Goal: Task Accomplishment & Management: Complete application form

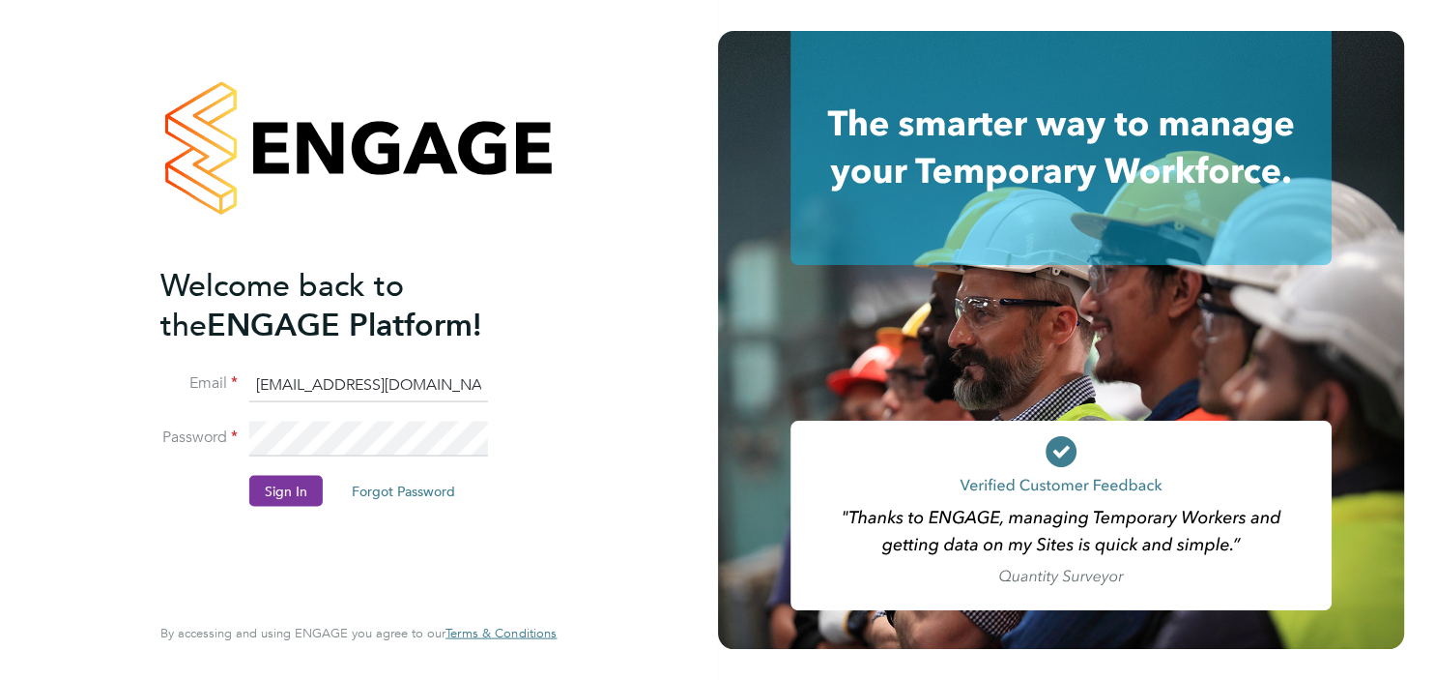
click at [287, 493] on button "Sign In" at bounding box center [285, 490] width 73 height 31
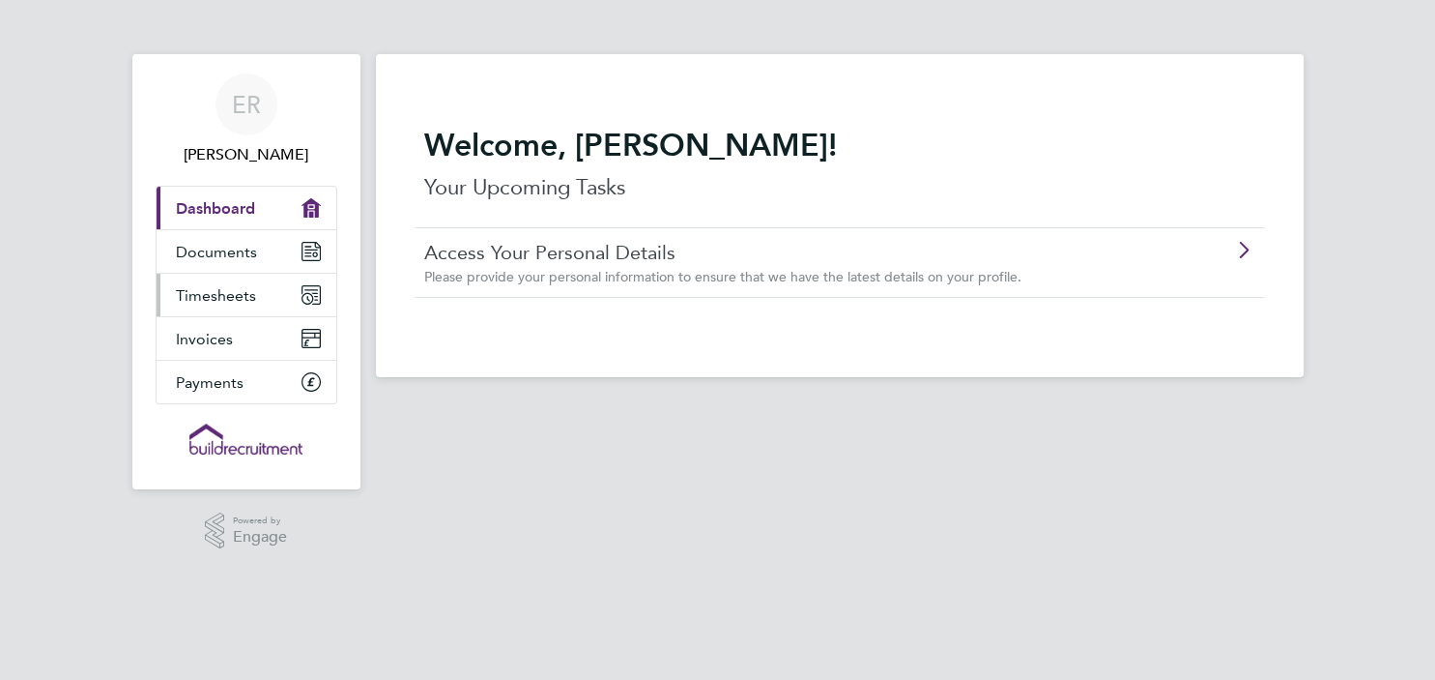
click at [240, 294] on span "Timesheets" at bounding box center [216, 295] width 80 height 18
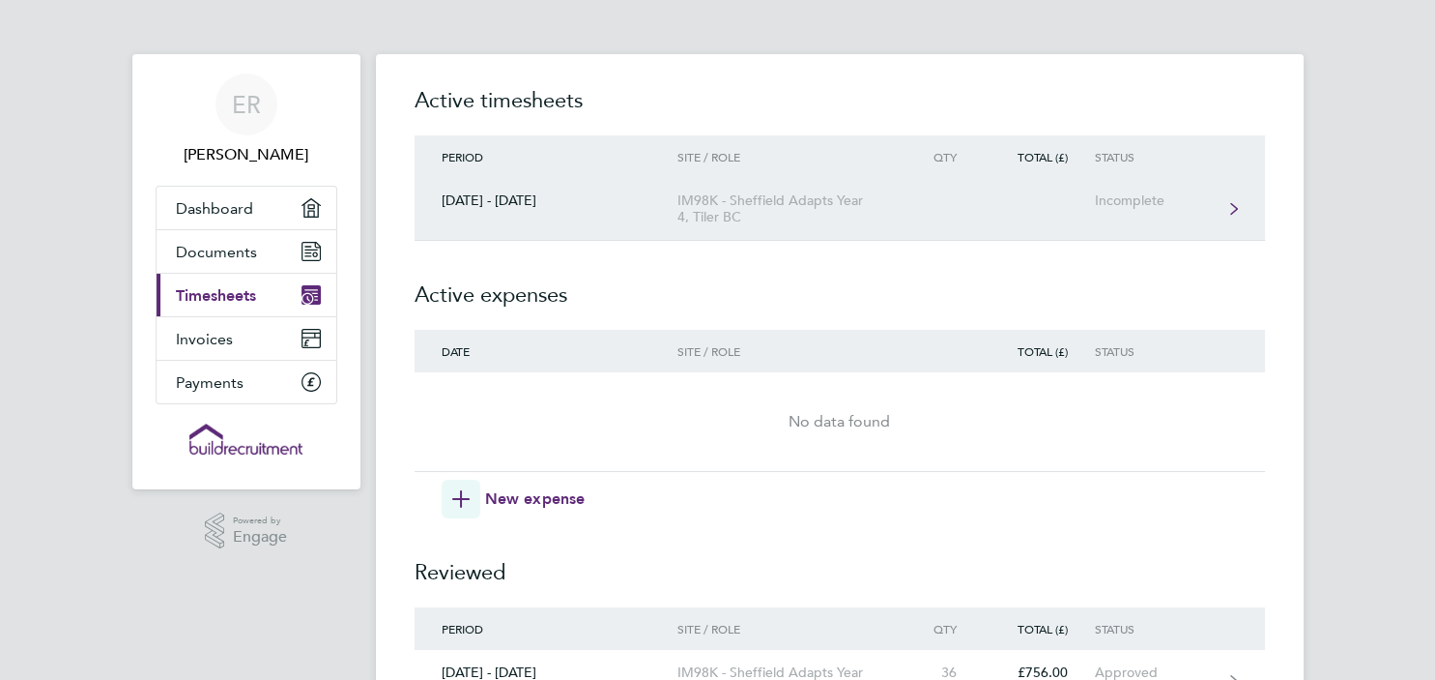
click at [1139, 198] on div "Incomplete" at bounding box center [1153, 200] width 119 height 16
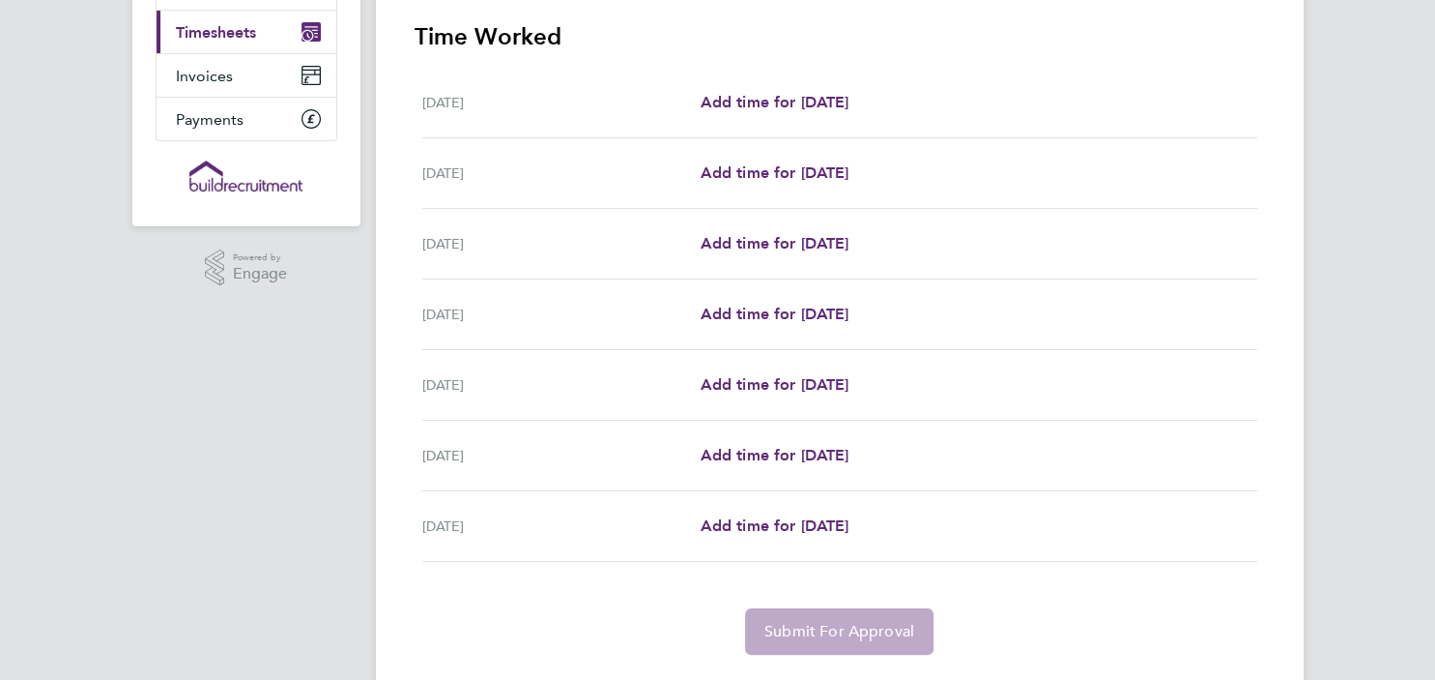
scroll to position [260, 0]
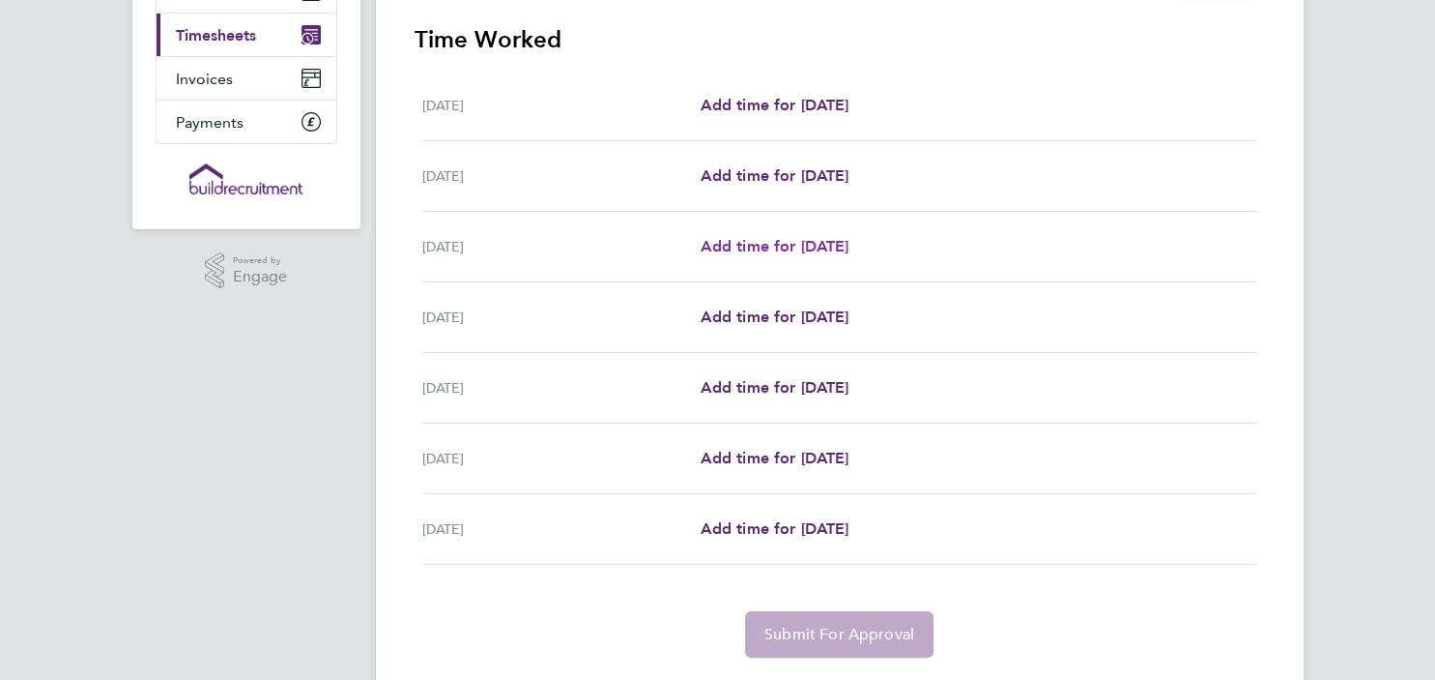
click at [744, 249] on span "Add time for [DATE]" at bounding box center [774, 246] width 149 height 18
select select "30"
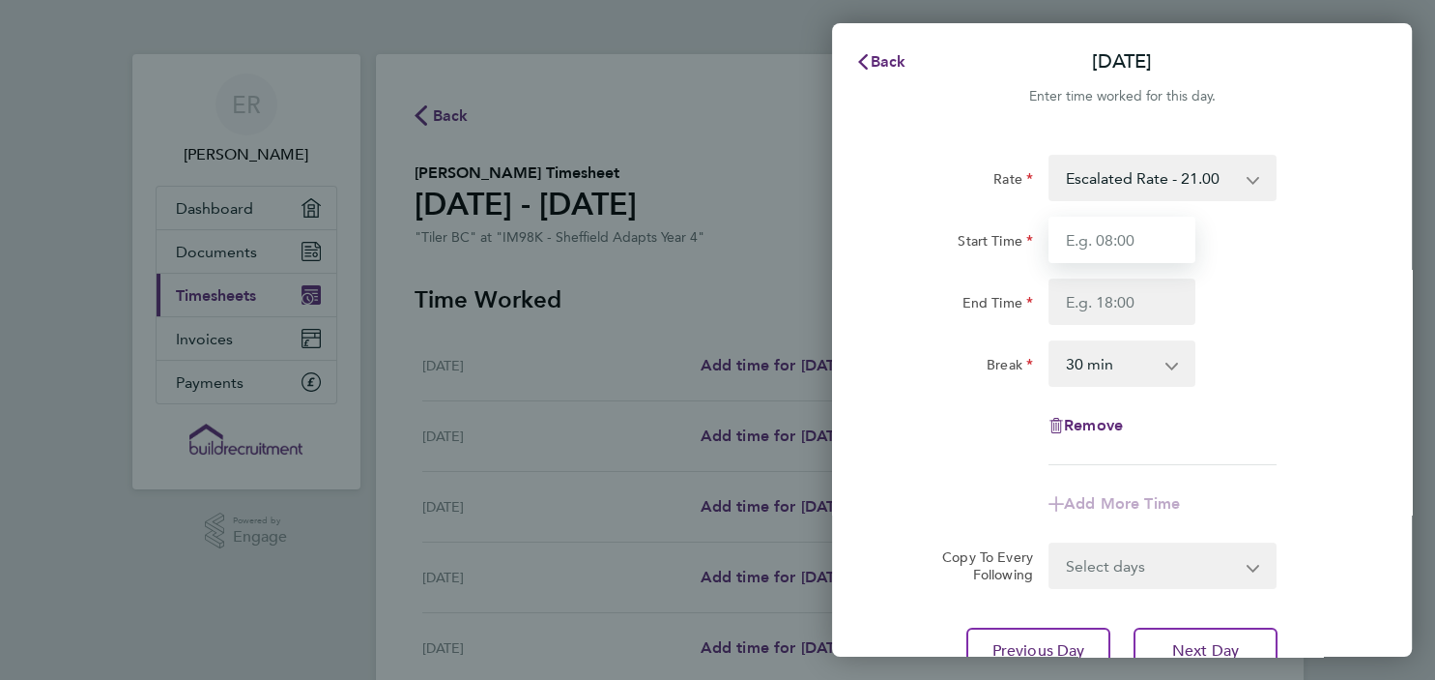
click at [1137, 241] on input "Start Time" at bounding box center [1122, 240] width 147 height 46
type input "07:30"
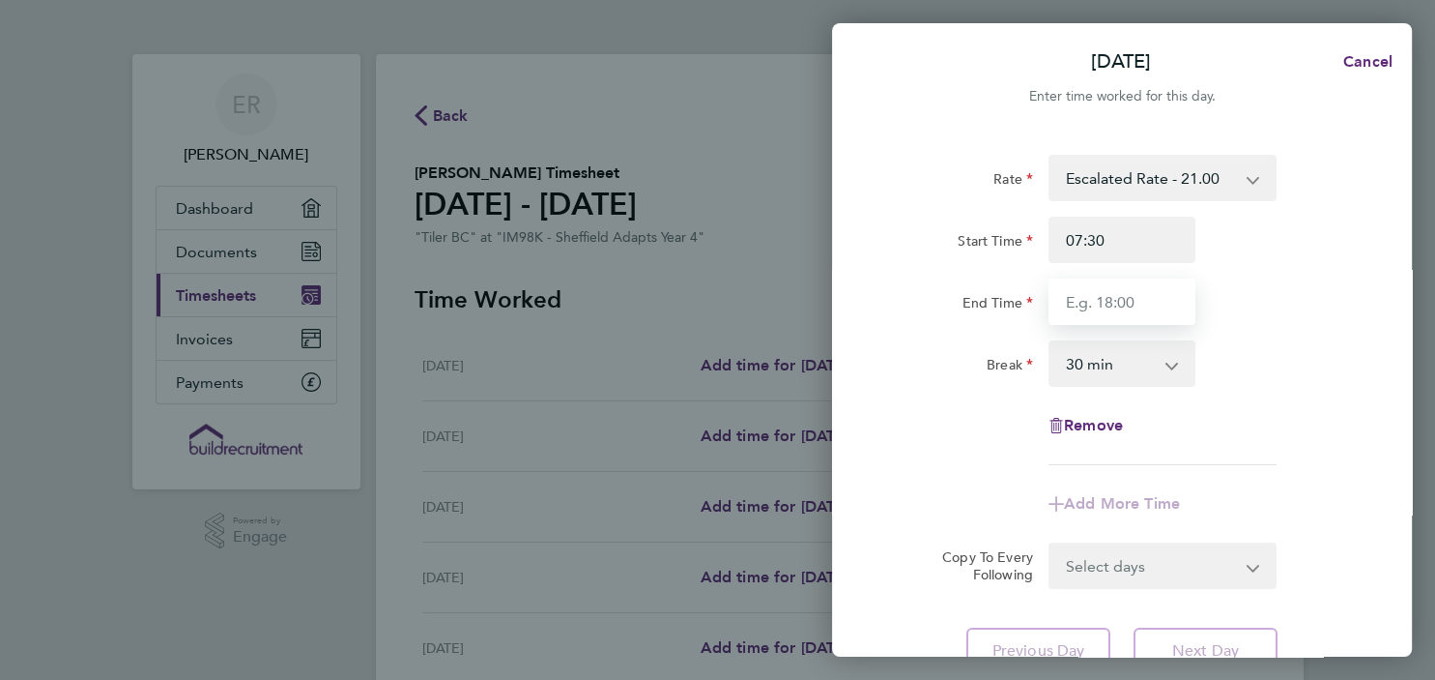
click at [1149, 303] on input "End Time" at bounding box center [1122, 301] width 147 height 46
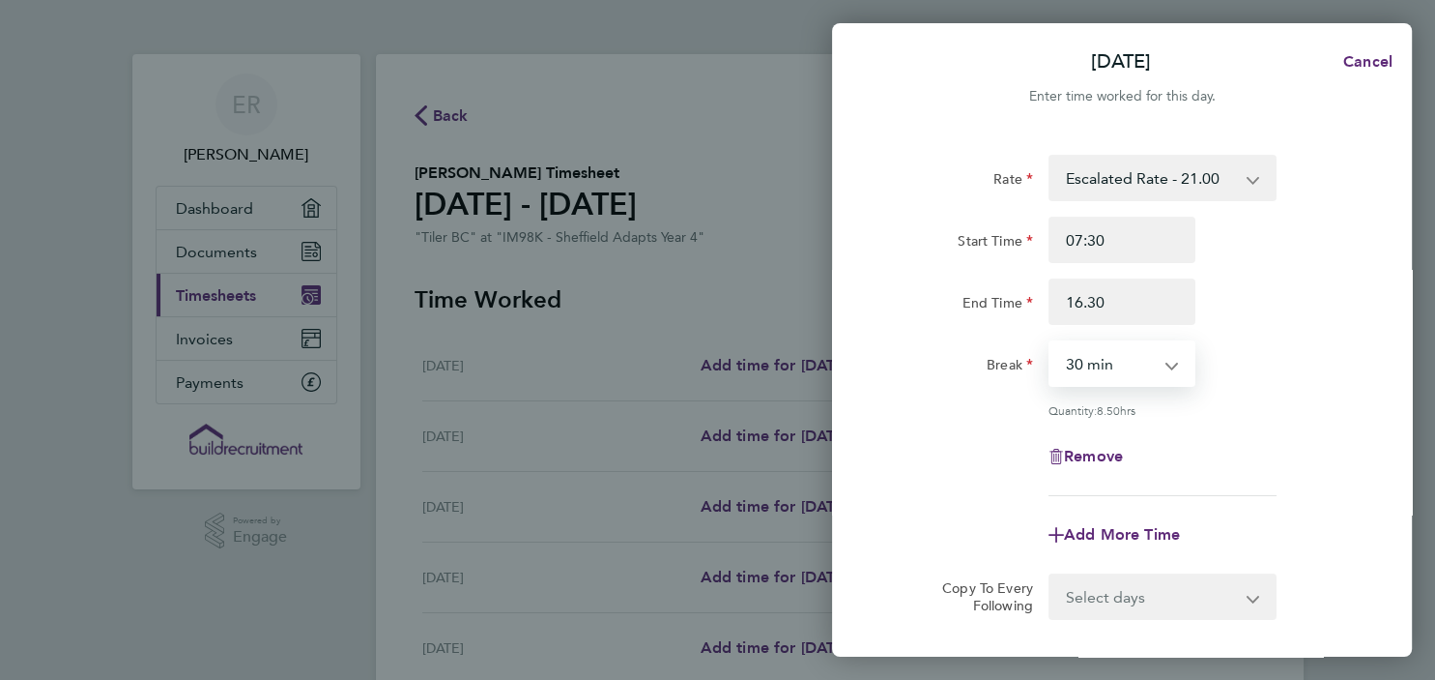
type input "16:30"
click at [1051, 342] on select "0 min 15 min 30 min 45 min 60 min 75 min 90 min" at bounding box center [1111, 363] width 120 height 43
select select "0"
click option "0 min" at bounding box center [0, 0] width 0 height 0
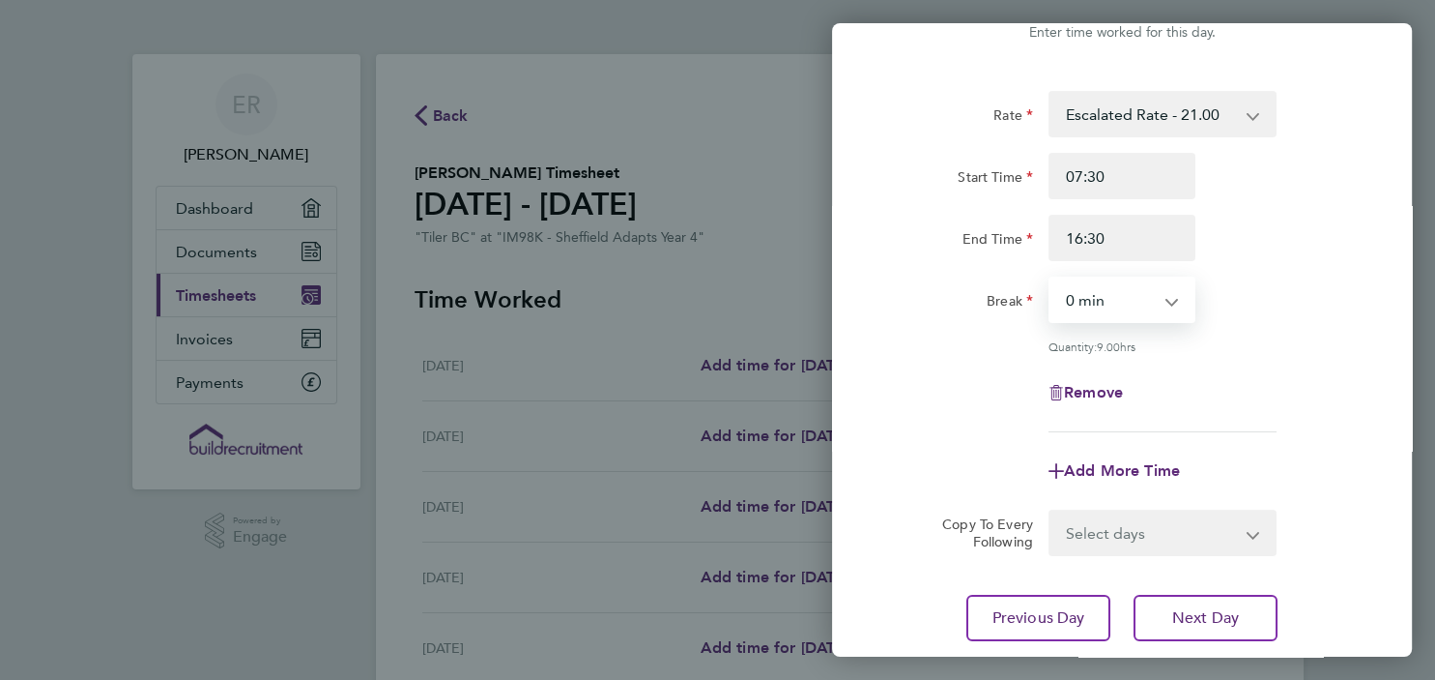
scroll to position [98, 0]
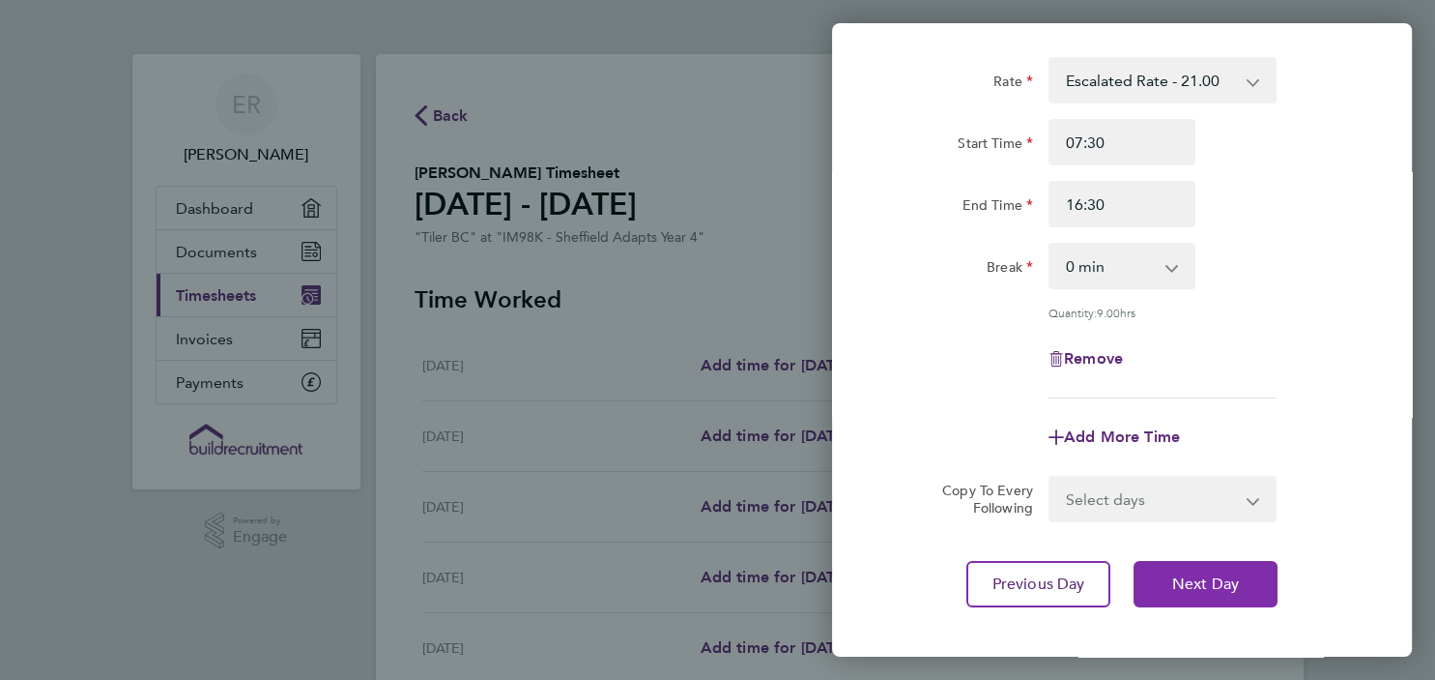
click at [1208, 579] on span "Next Day" at bounding box center [1206, 583] width 67 height 19
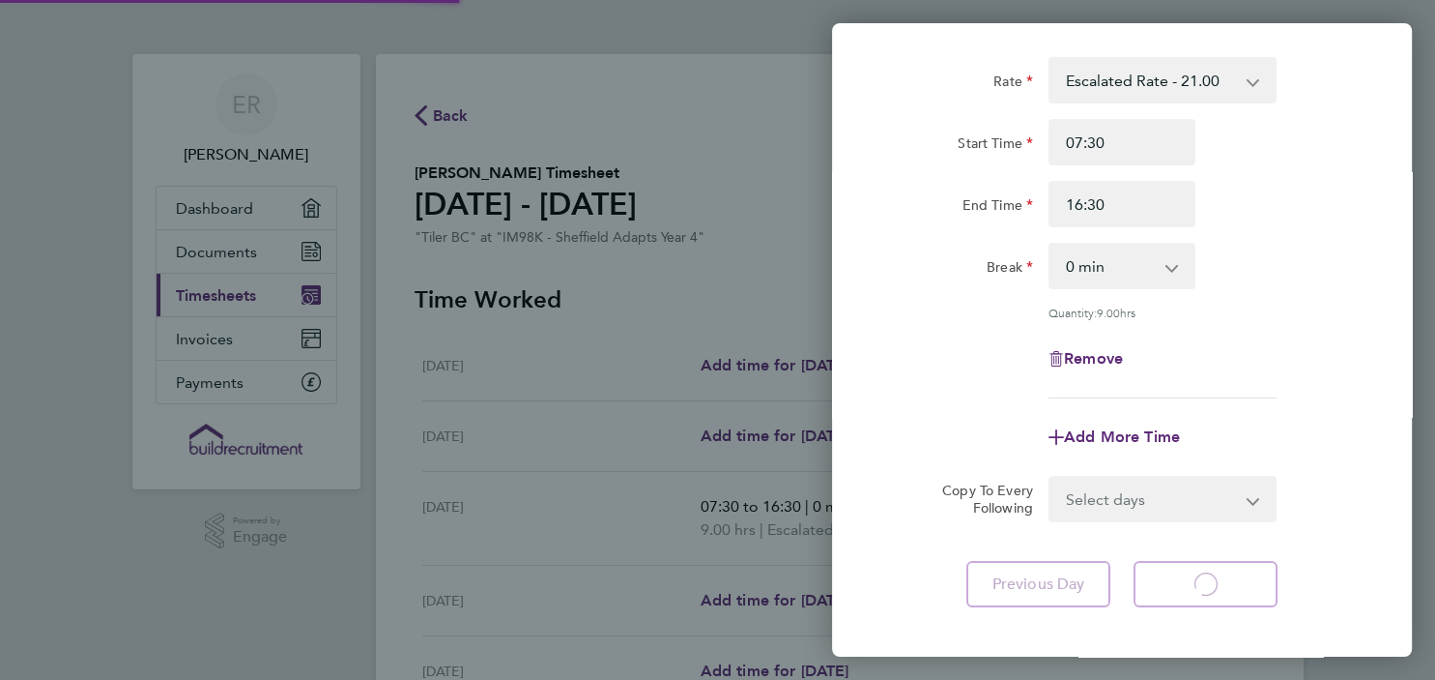
select select "30"
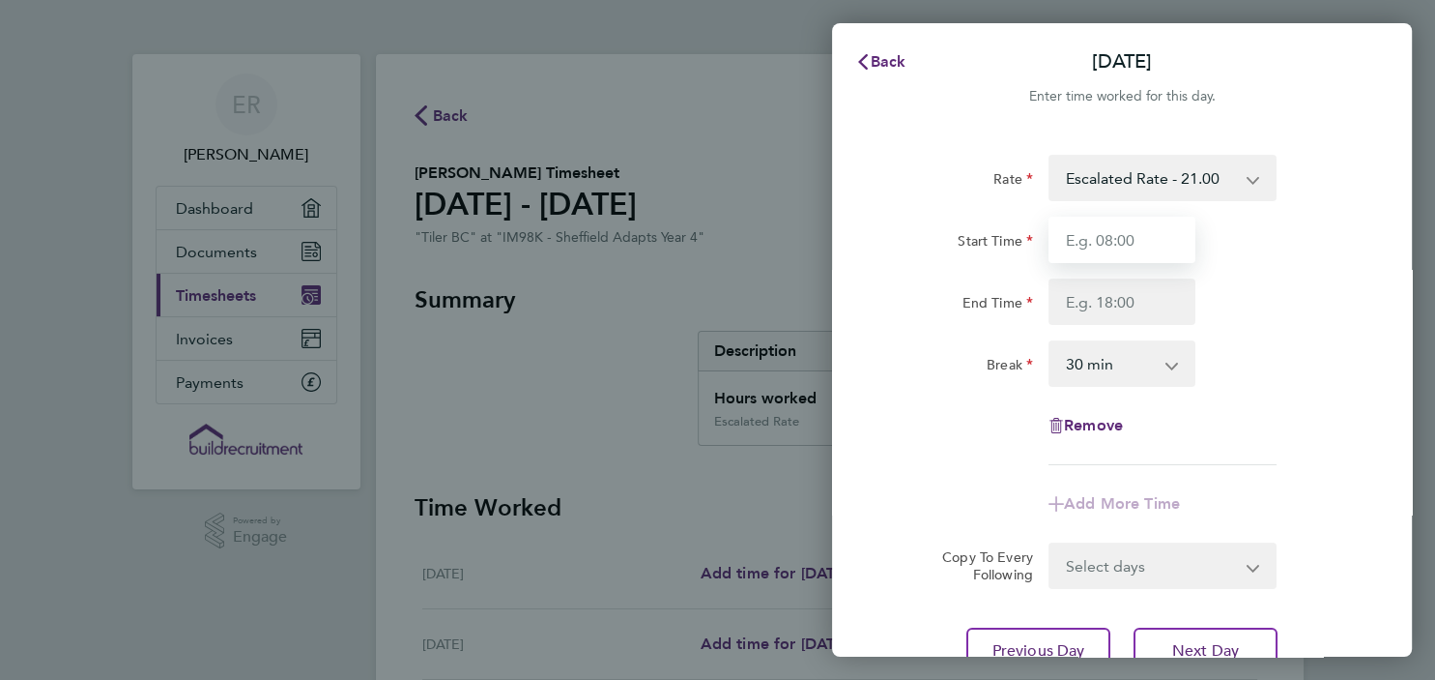
click at [1145, 246] on input "Start Time" at bounding box center [1122, 240] width 147 height 46
type input "07:30"
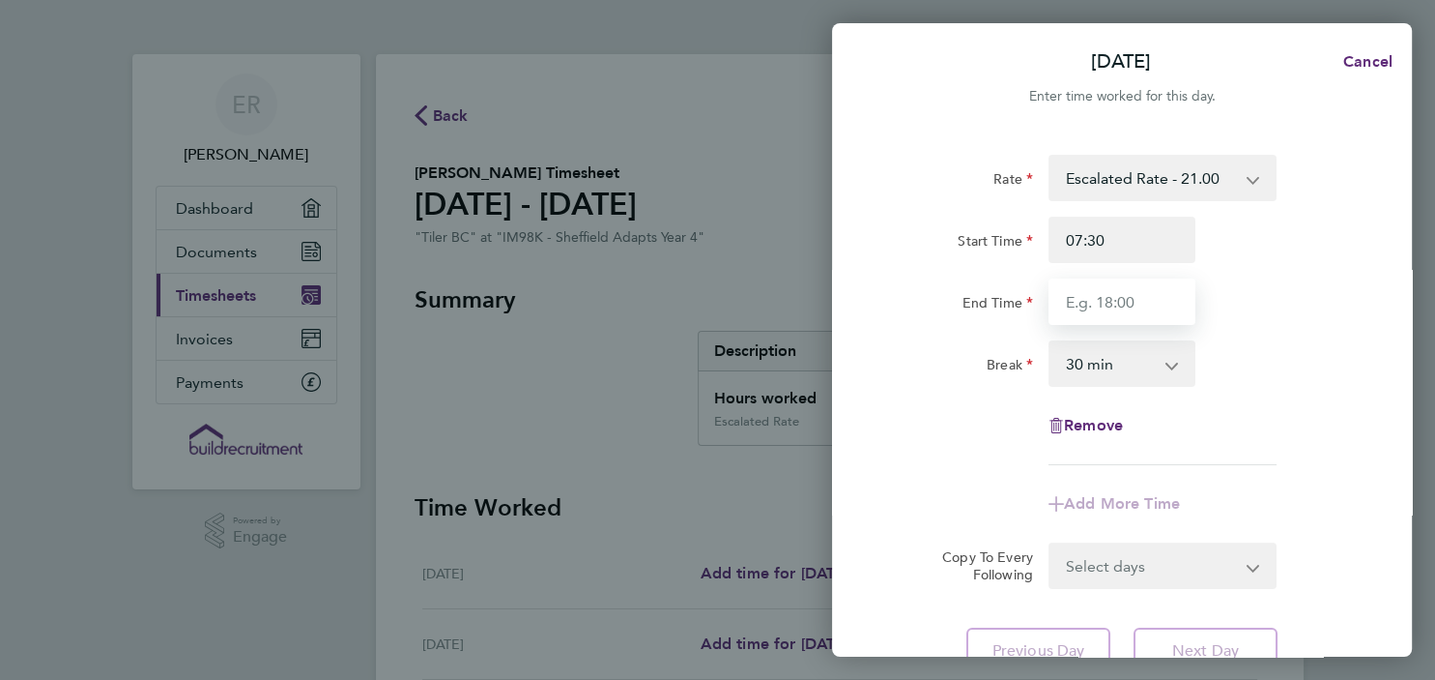
click at [1100, 304] on input "End Time" at bounding box center [1122, 301] width 147 height 46
type input "16:30"
click at [1051, 342] on select "0 min 15 min 30 min 45 min 60 min 75 min 90 min" at bounding box center [1111, 363] width 120 height 43
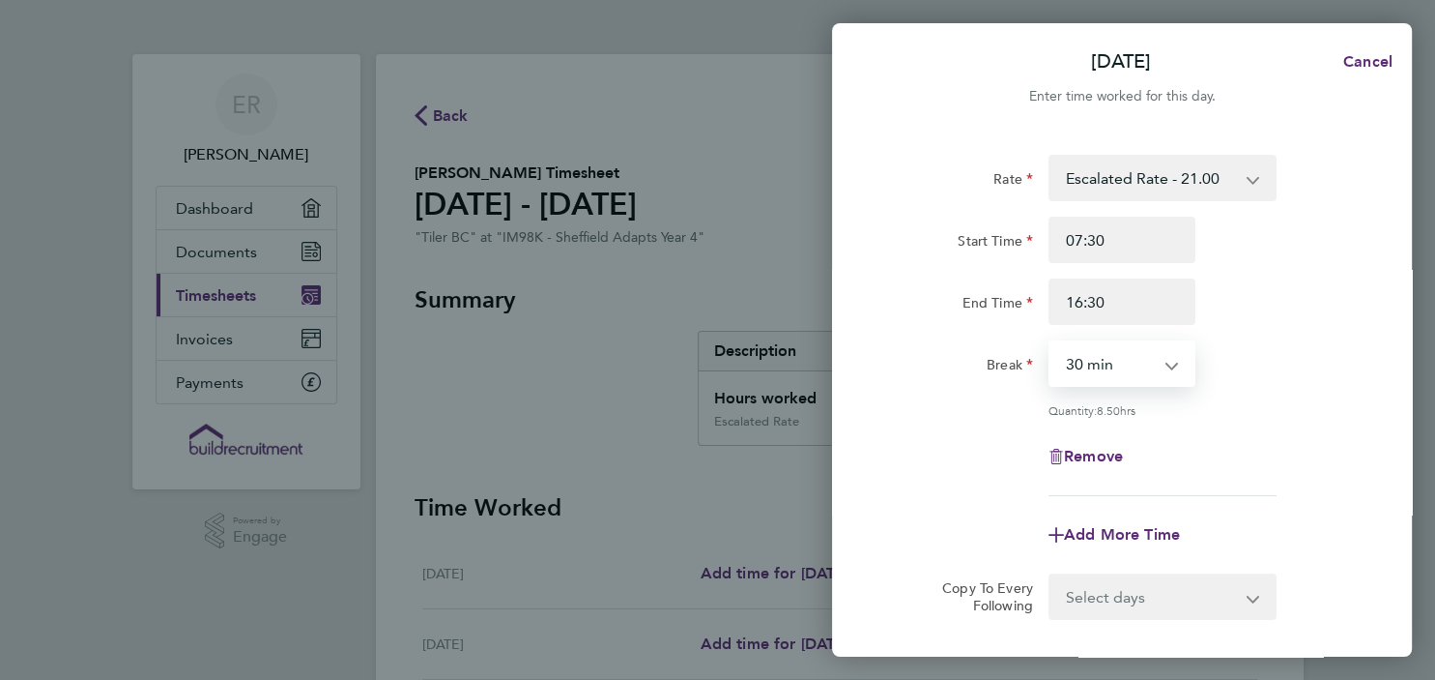
select select "0"
click option "0 min" at bounding box center [0, 0] width 0 height 0
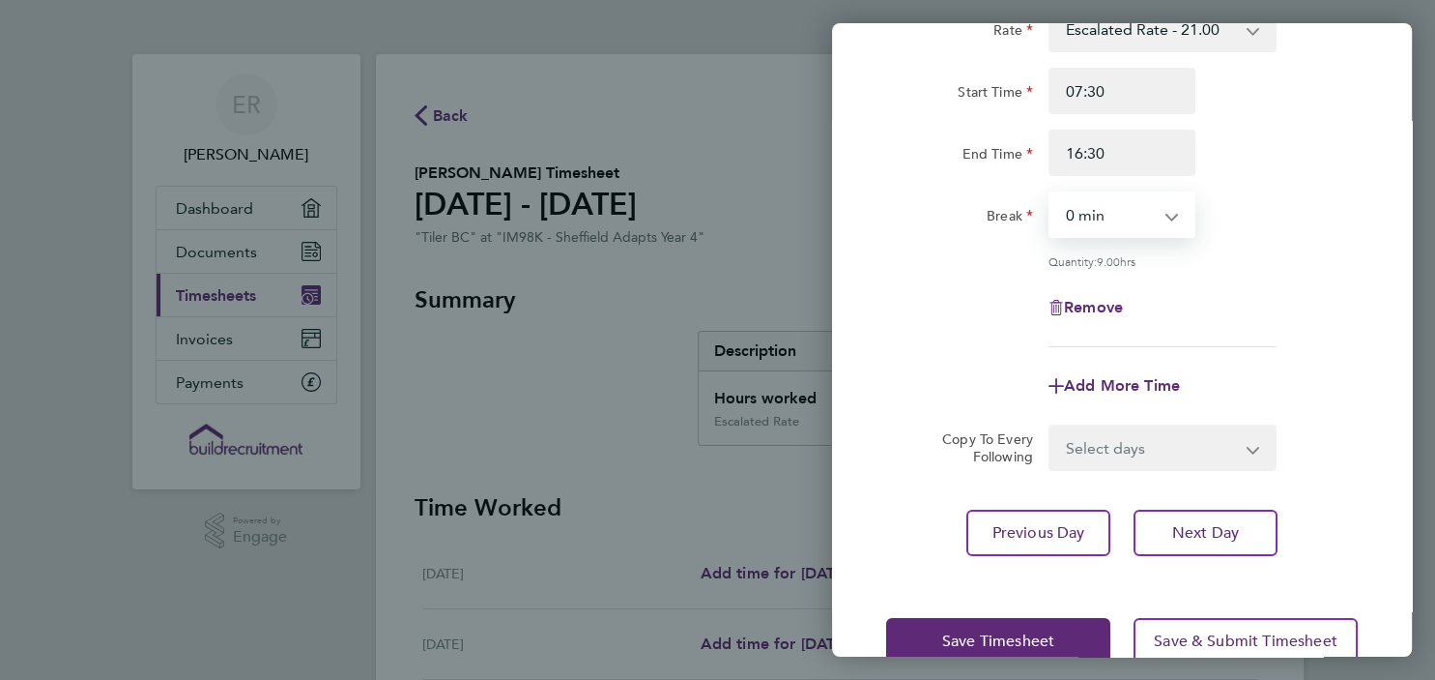
scroll to position [153, 0]
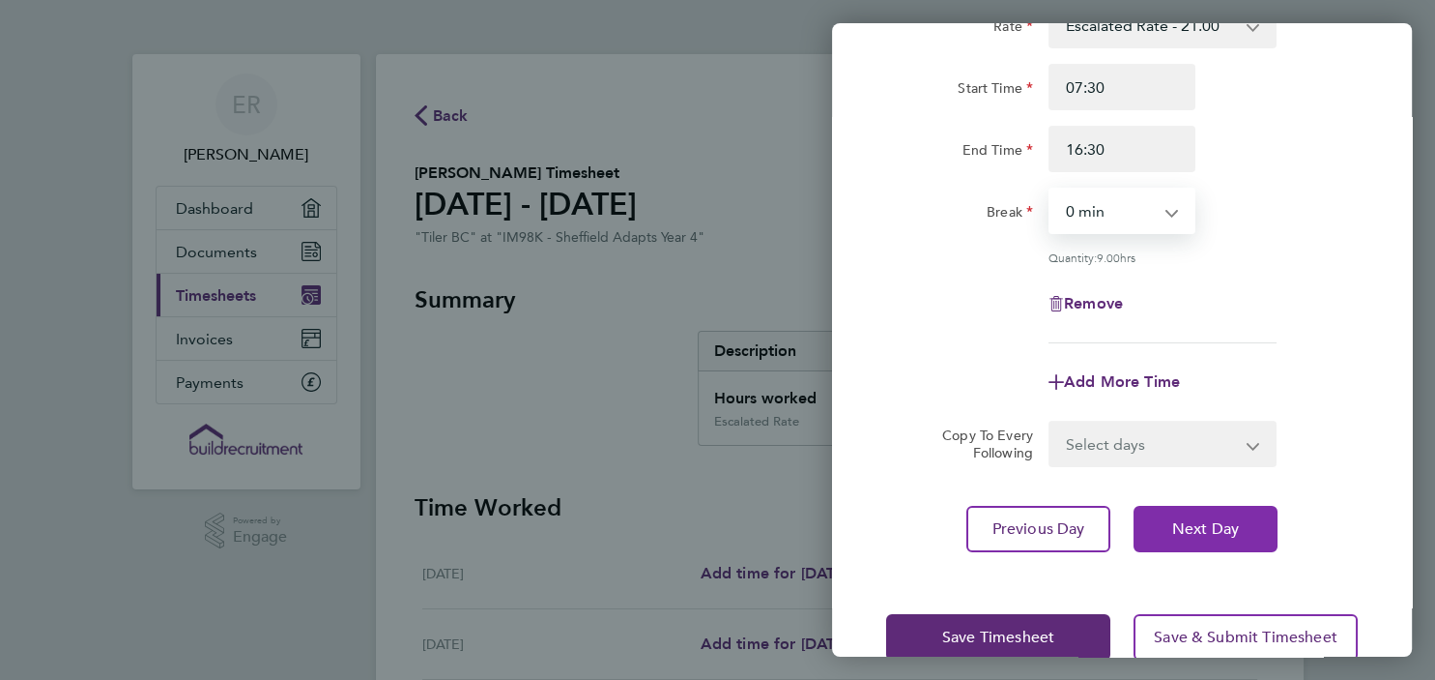
click at [1224, 525] on span "Next Day" at bounding box center [1206, 528] width 67 height 19
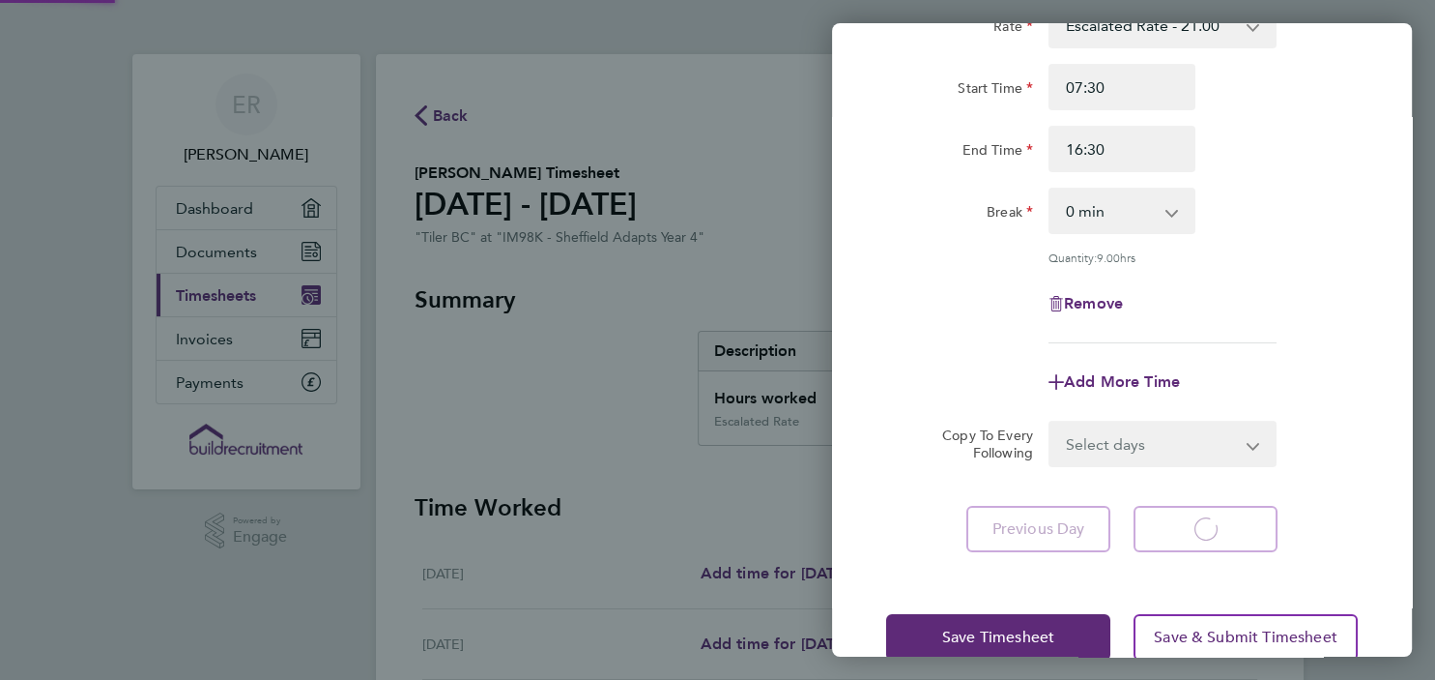
scroll to position [124, 0]
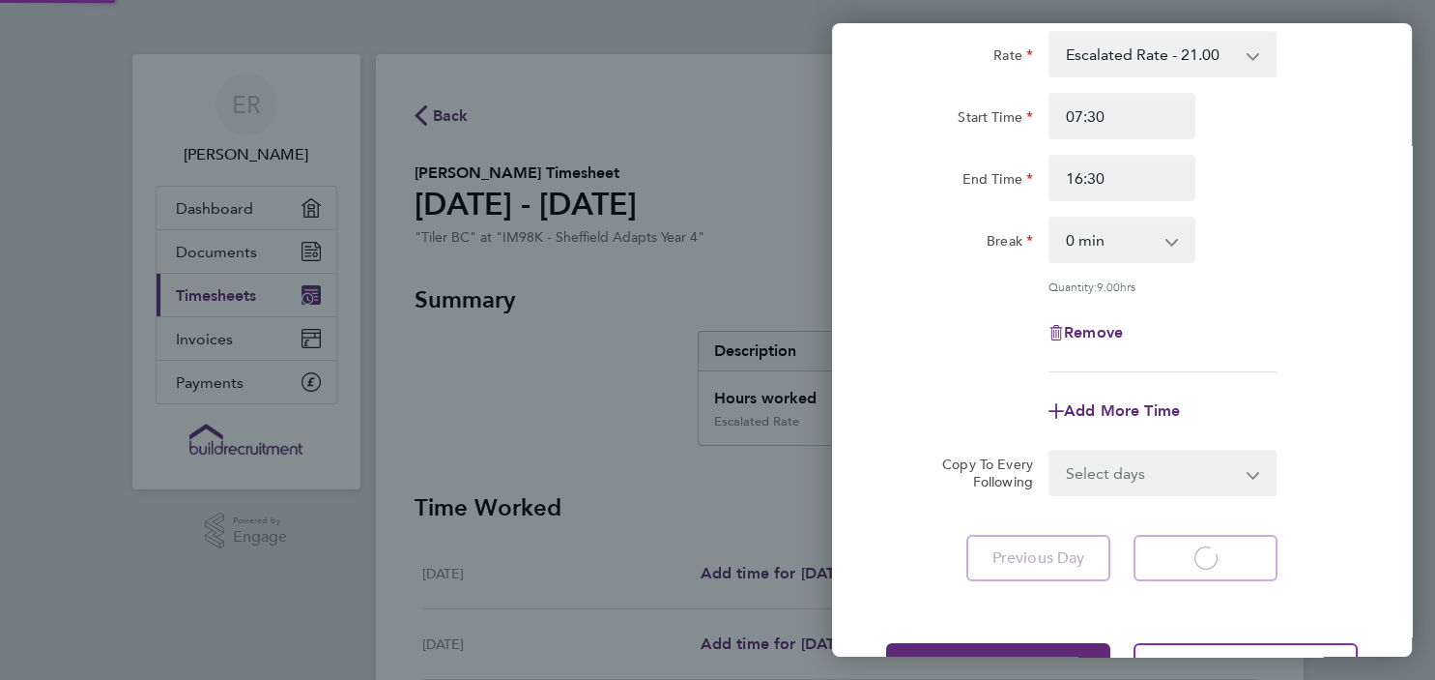
select select "30"
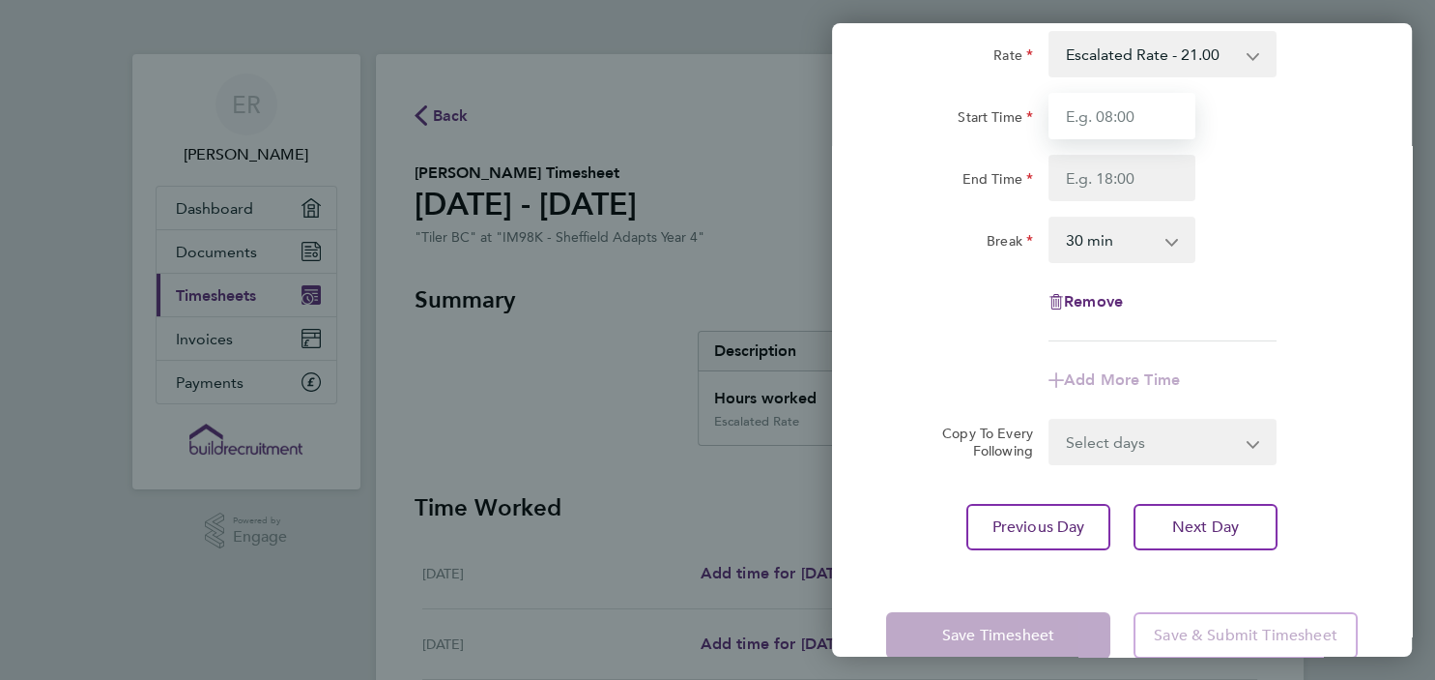
click at [1108, 119] on input "Start Time" at bounding box center [1122, 116] width 147 height 46
type input "07:30"
click at [1105, 185] on input "End Time" at bounding box center [1122, 178] width 147 height 46
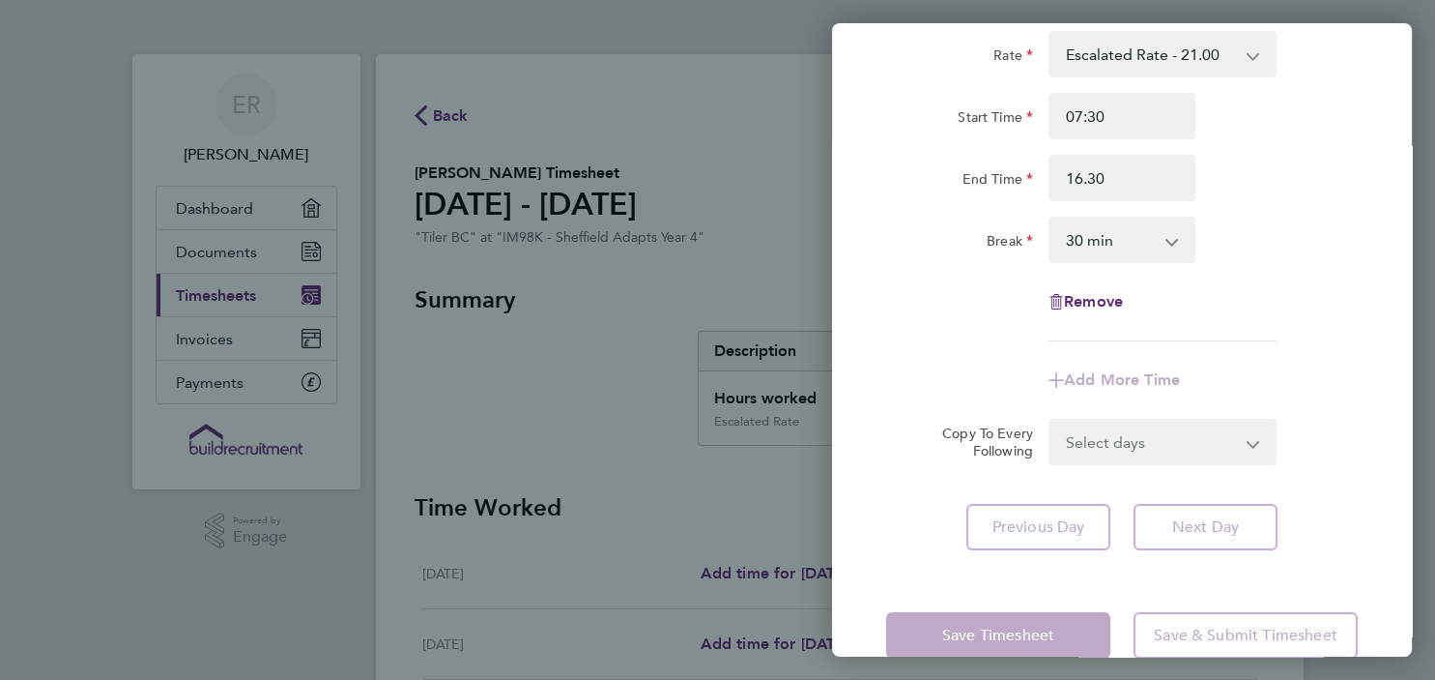
type input "16:30"
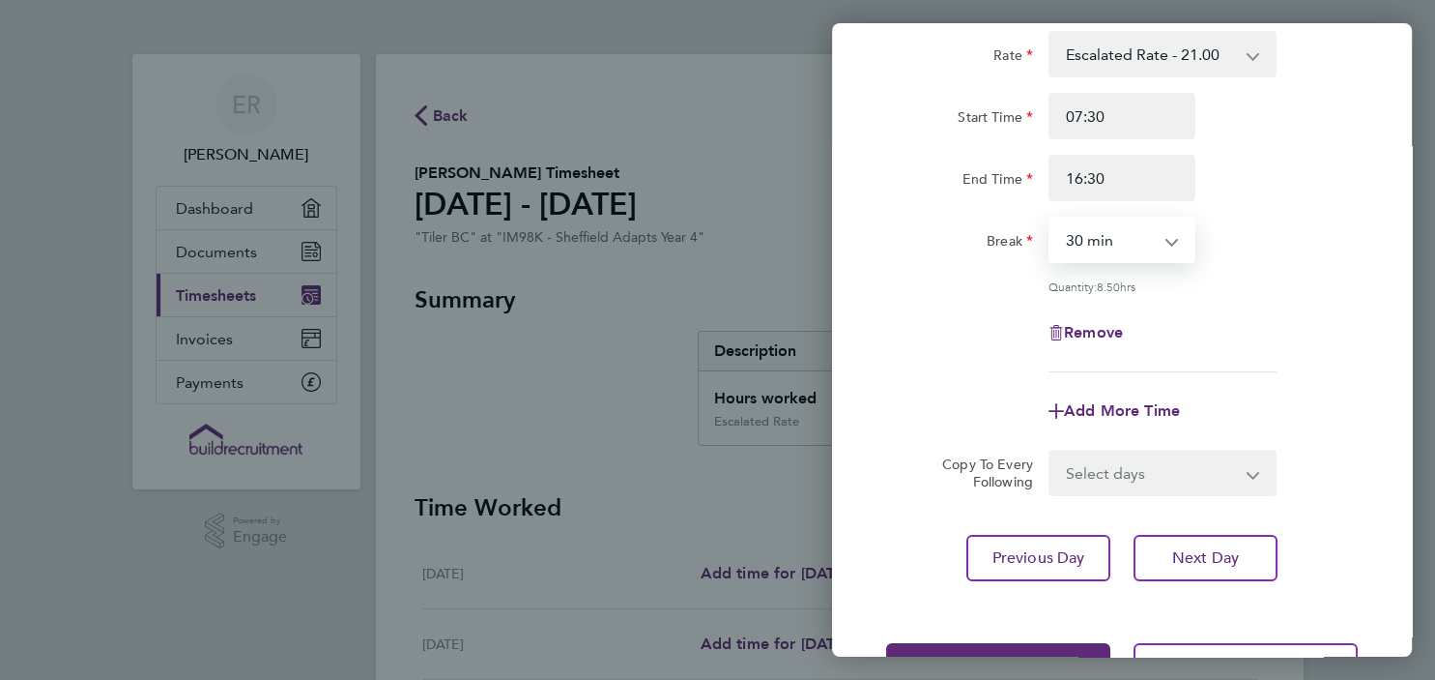
click at [1051, 218] on select "0 min 15 min 30 min 45 min 60 min 75 min 90 min" at bounding box center [1111, 239] width 120 height 43
select select "0"
click option "0 min" at bounding box center [0, 0] width 0 height 0
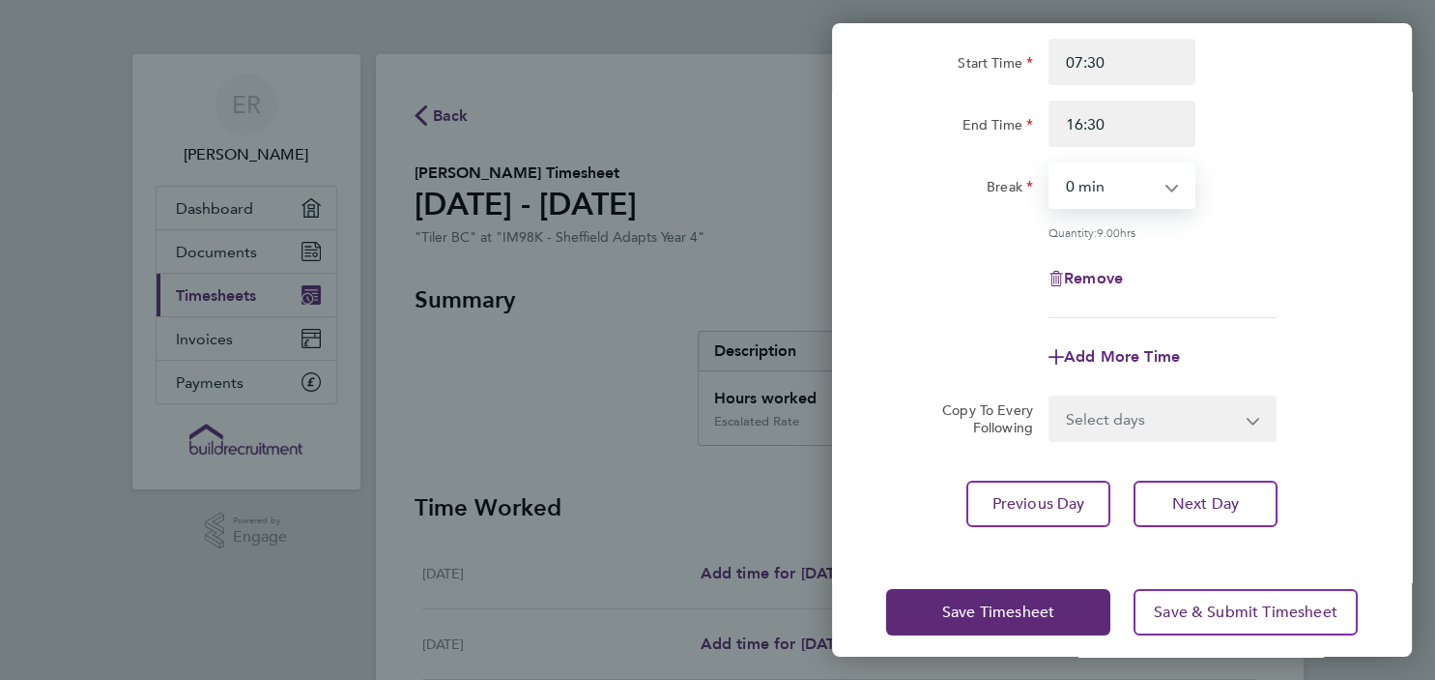
scroll to position [192, 0]
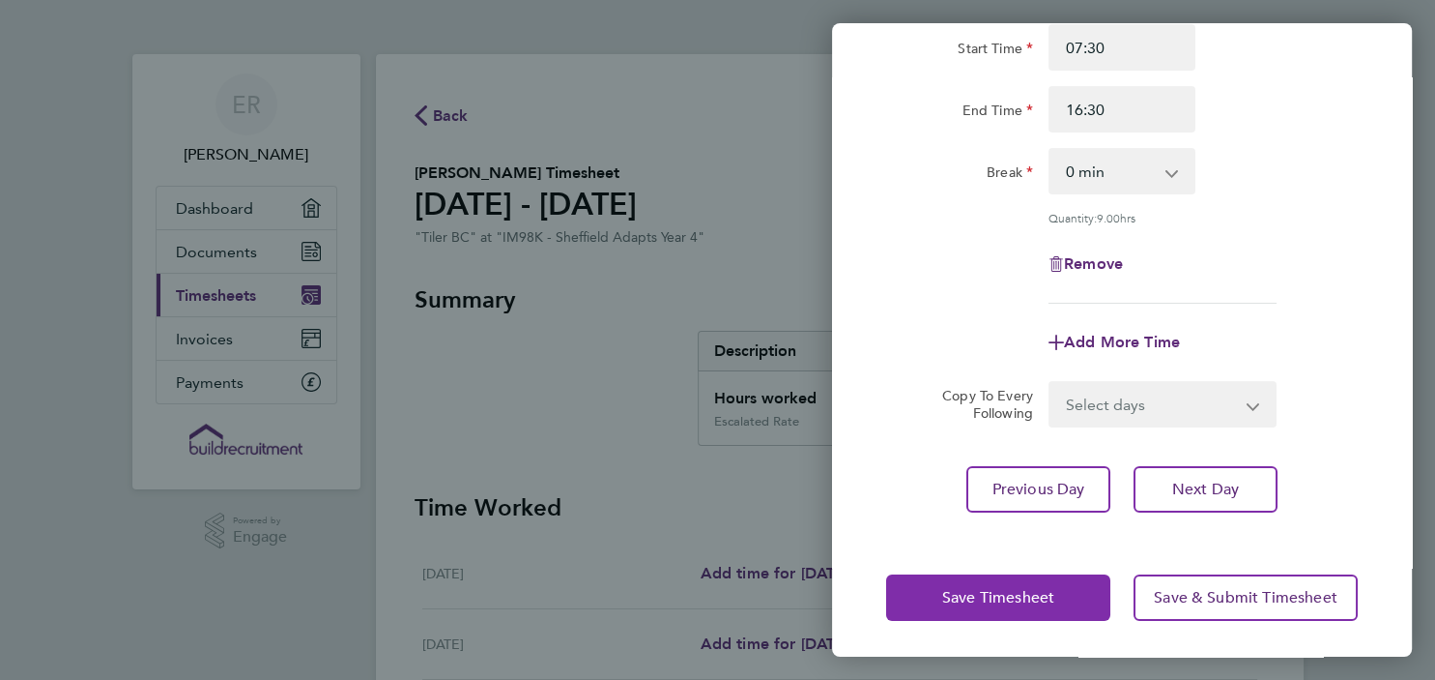
click at [988, 594] on span "Save Timesheet" at bounding box center [998, 597] width 112 height 19
